Goal: Transaction & Acquisition: Book appointment/travel/reservation

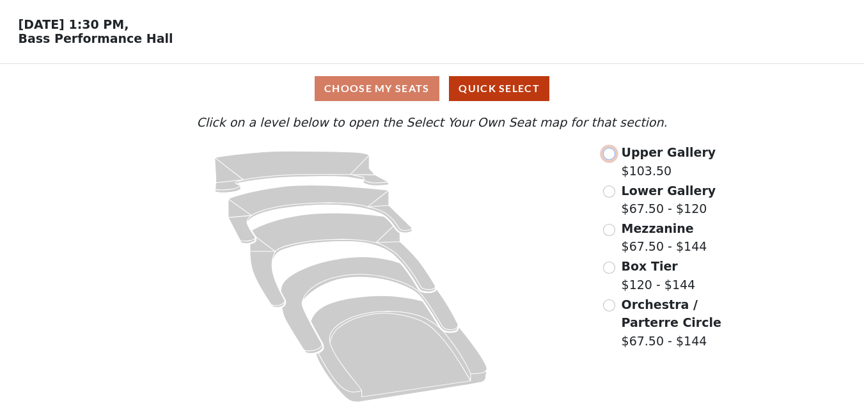
click at [608, 154] on input "radio" at bounding box center [609, 154] width 12 height 12
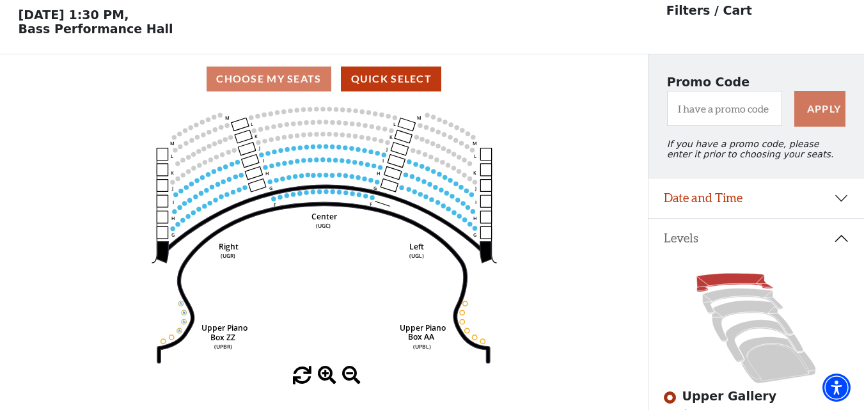
scroll to position [59, 0]
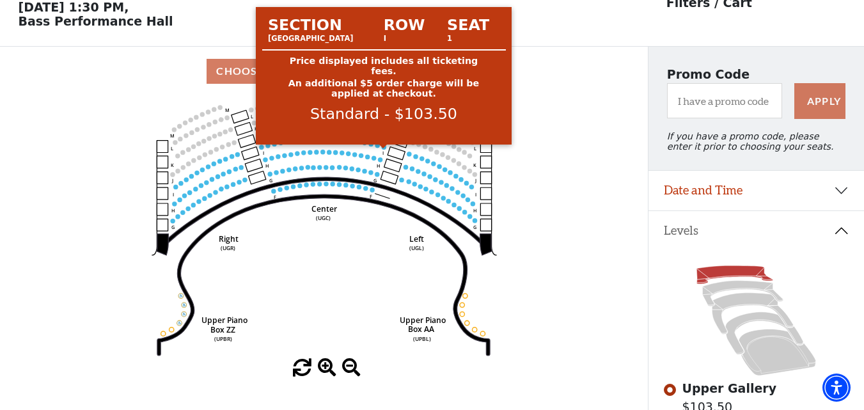
click at [383, 149] on circle at bounding box center [383, 147] width 4 height 4
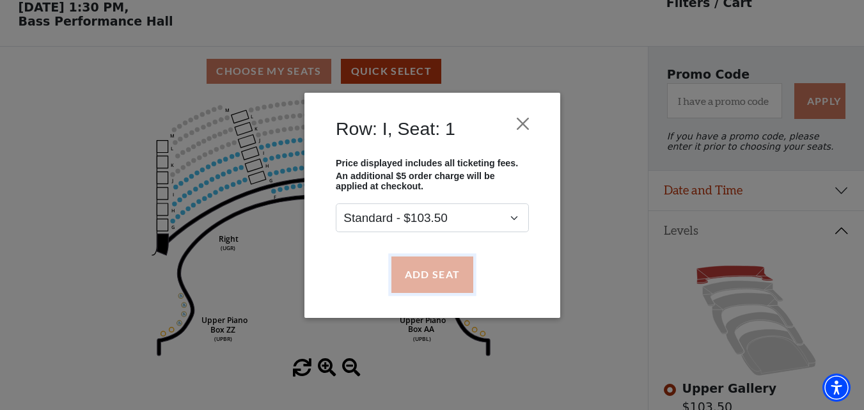
click at [413, 271] on button "Add Seat" at bounding box center [432, 275] width 82 height 36
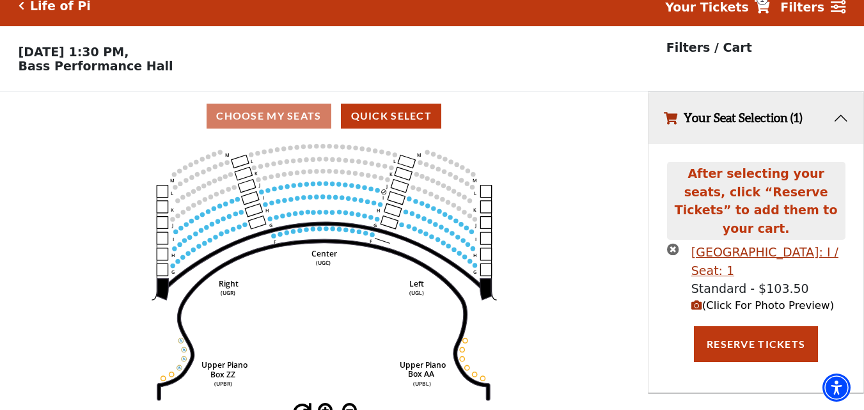
scroll to position [0, 0]
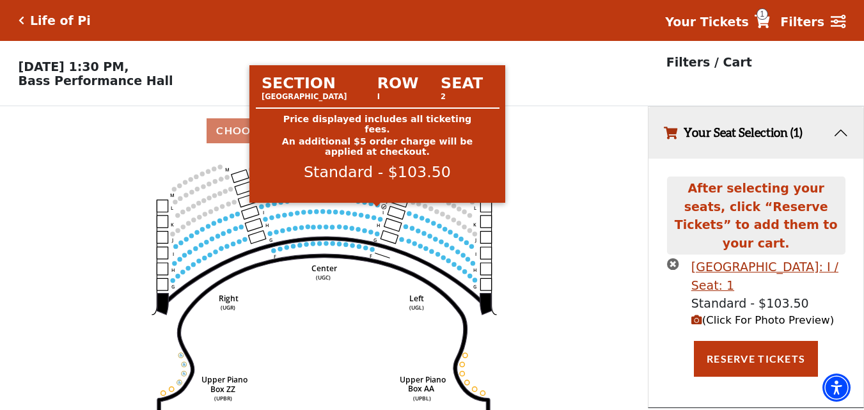
click at [377, 207] on circle at bounding box center [377, 205] width 4 height 4
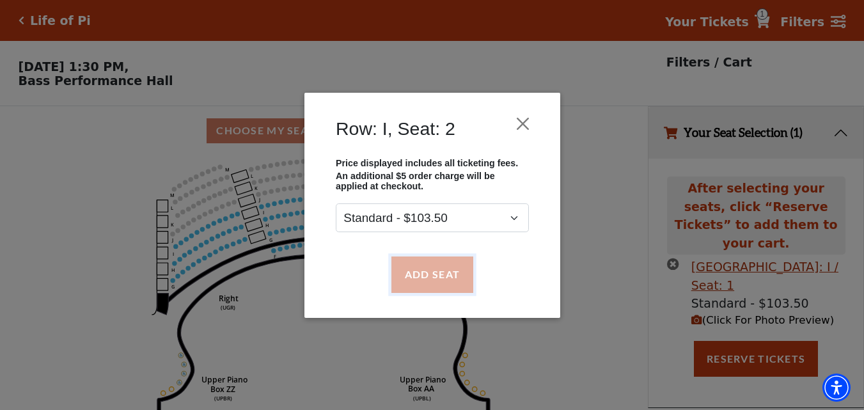
click at [438, 274] on button "Add Seat" at bounding box center [432, 275] width 82 height 36
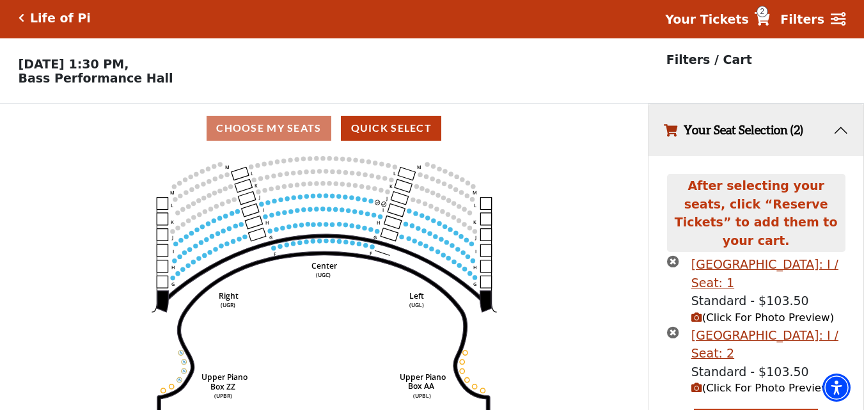
scroll to position [24, 0]
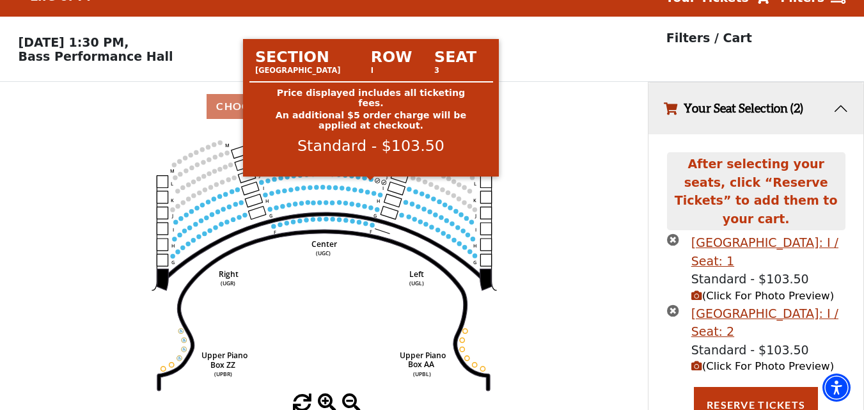
click at [372, 181] on circle at bounding box center [370, 179] width 4 height 4
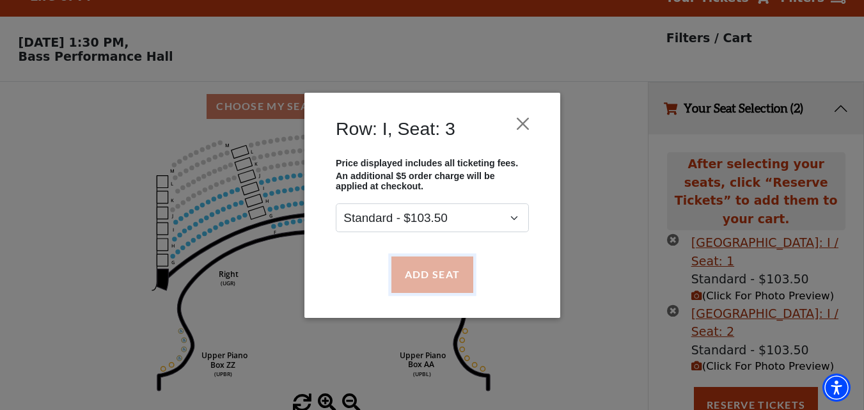
click at [433, 275] on button "Add Seat" at bounding box center [432, 275] width 82 height 36
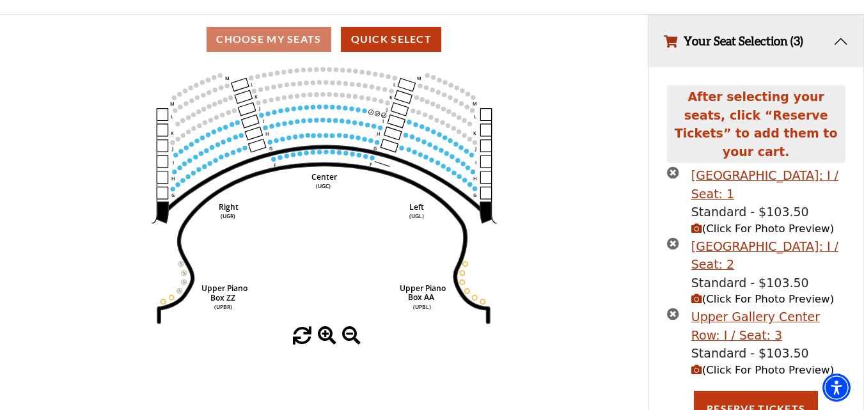
scroll to position [95, 0]
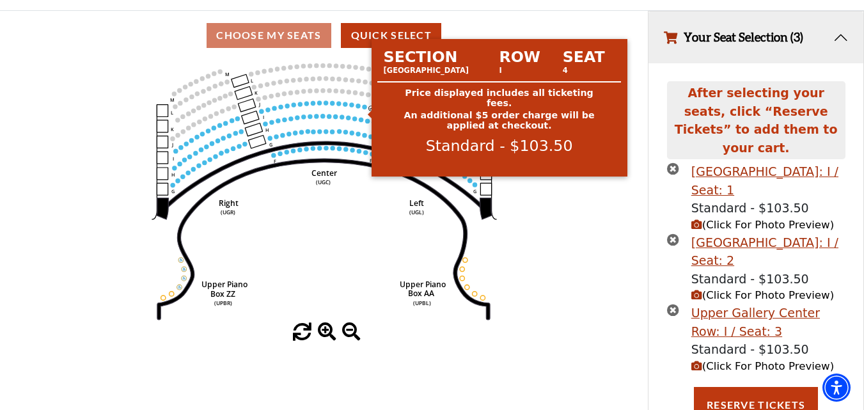
click at [365, 109] on circle at bounding box center [364, 106] width 4 height 4
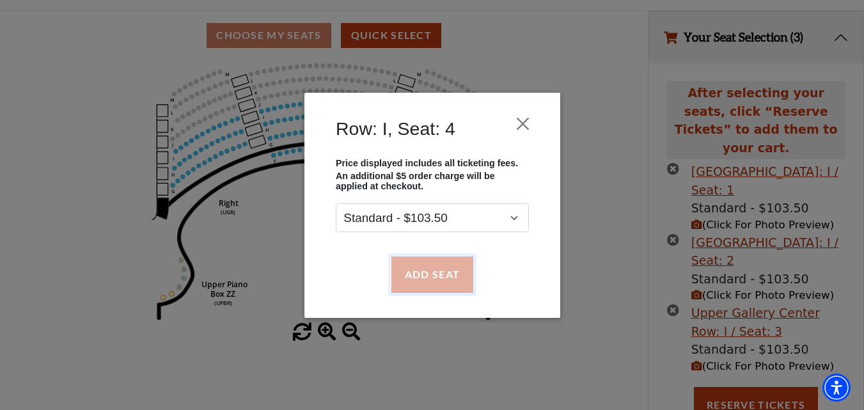
click at [448, 269] on button "Add Seat" at bounding box center [432, 275] width 82 height 36
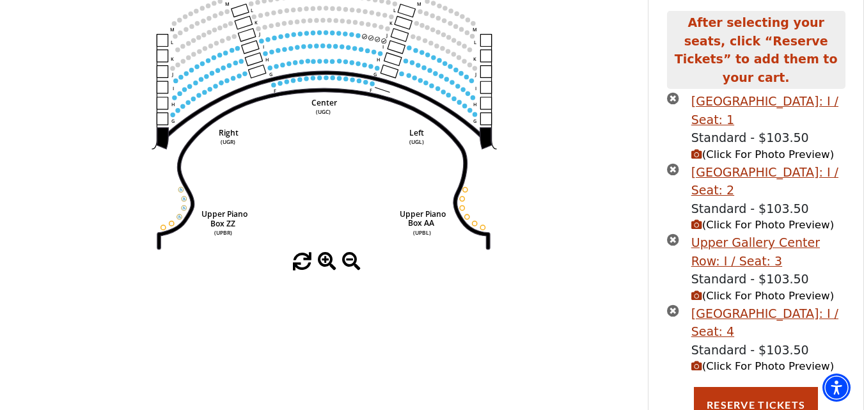
scroll to position [197, 0]
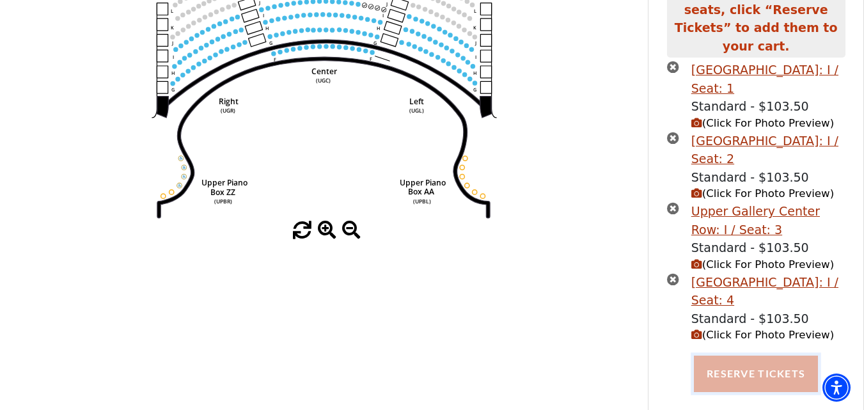
click at [742, 360] on button "Reserve Tickets" at bounding box center [756, 374] width 124 height 36
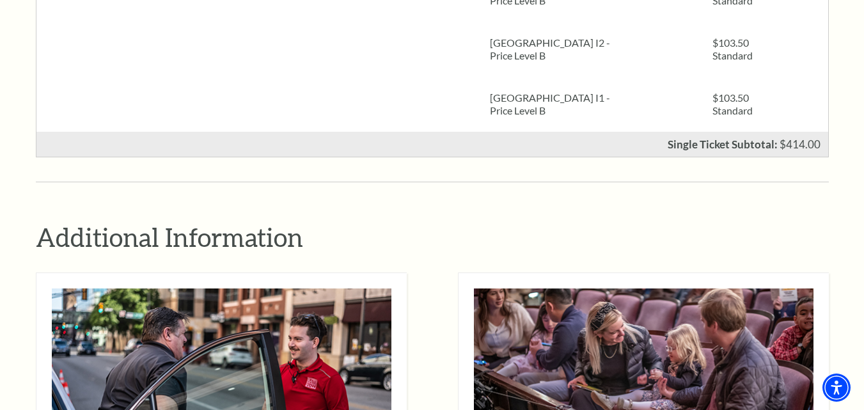
scroll to position [427, 0]
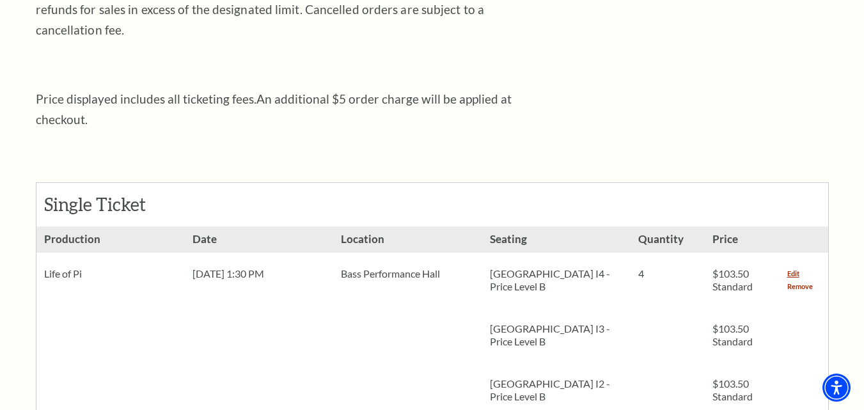
click at [804, 280] on link "Remove" at bounding box center [801, 286] width 26 height 13
